Goal: Understand process/instructions

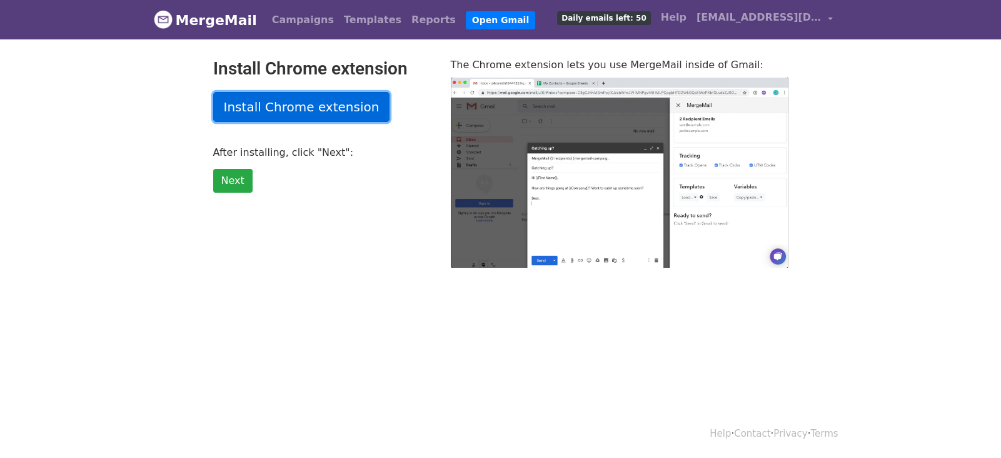
click at [271, 104] on link "Install Chrome extension" at bounding box center [301, 107] width 177 height 30
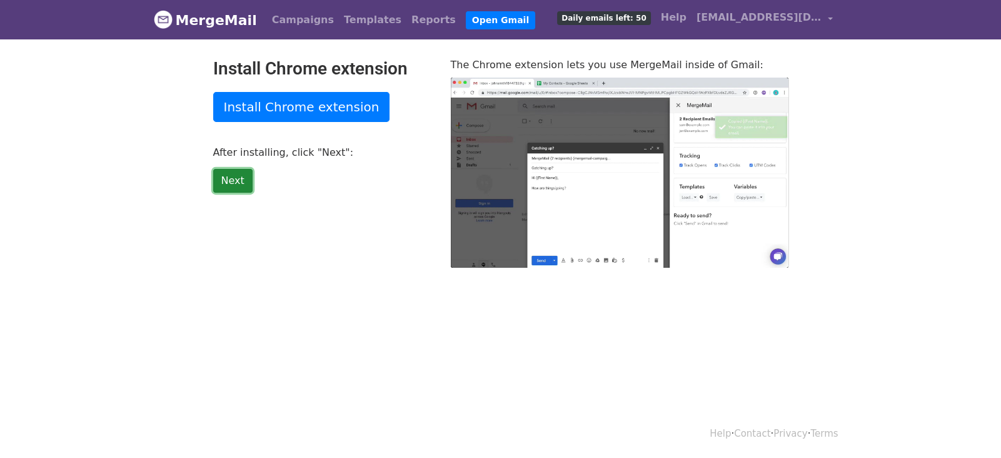
click at [234, 182] on link "Next" at bounding box center [232, 181] width 39 height 24
type input "45.44"
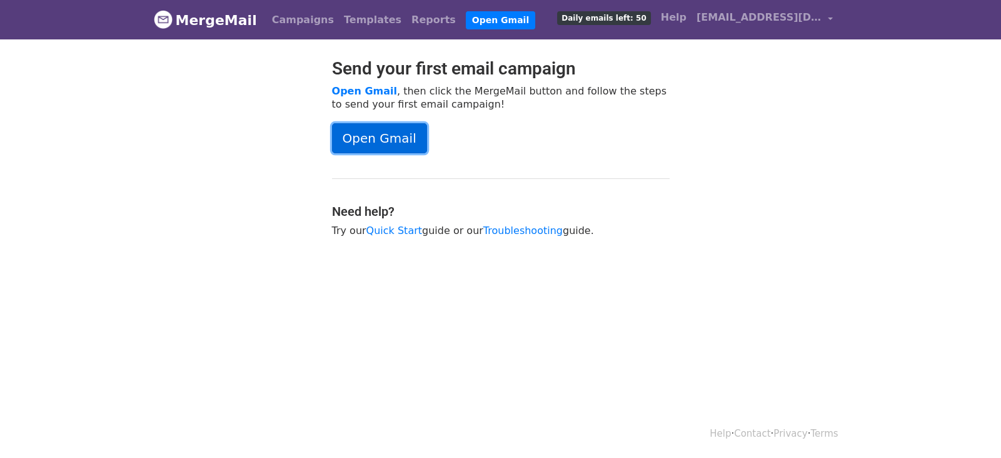
click at [368, 140] on link "Open Gmail" at bounding box center [379, 138] width 95 height 30
